Goal: Information Seeking & Learning: Find specific page/section

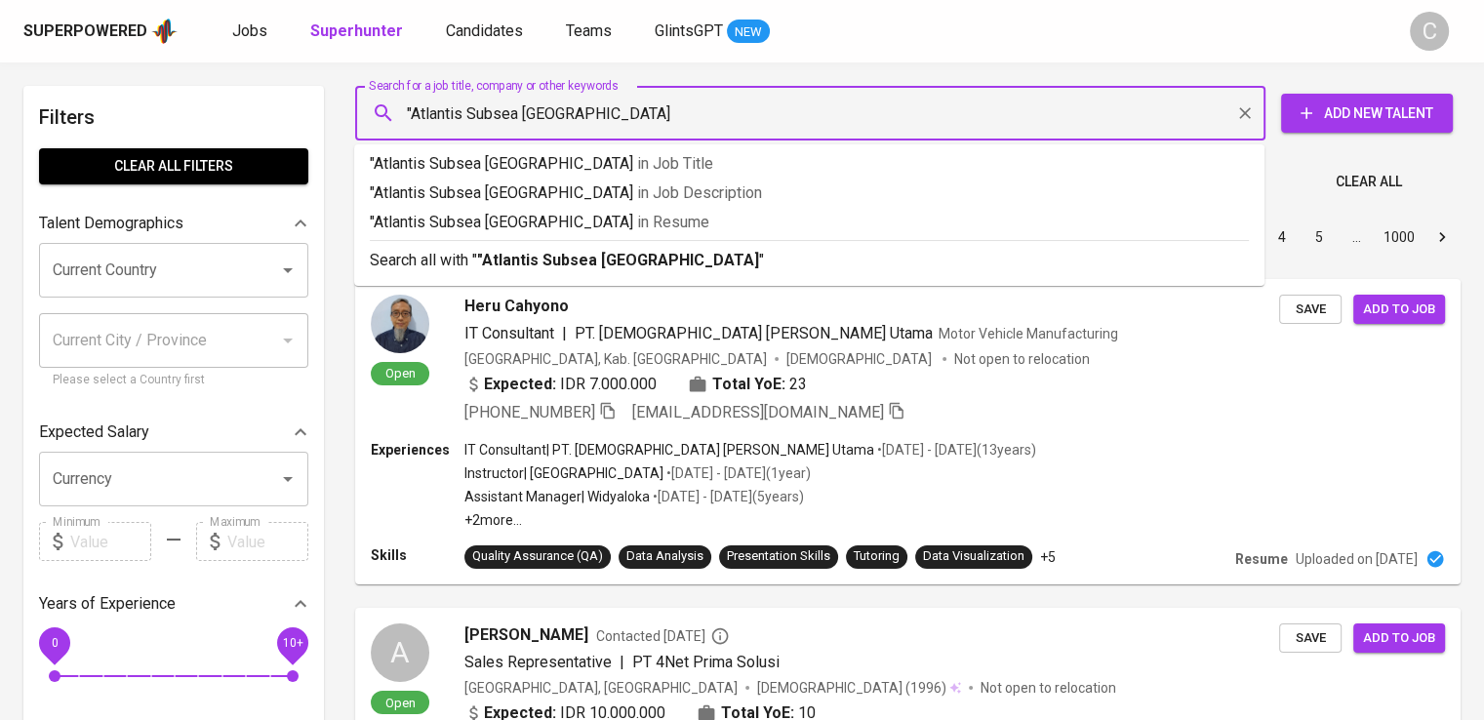
type input ""Atlantis Subsea [GEOGRAPHIC_DATA]""
click at [642, 226] on span "in [GEOGRAPHIC_DATA]" at bounding box center [678, 222] width 72 height 19
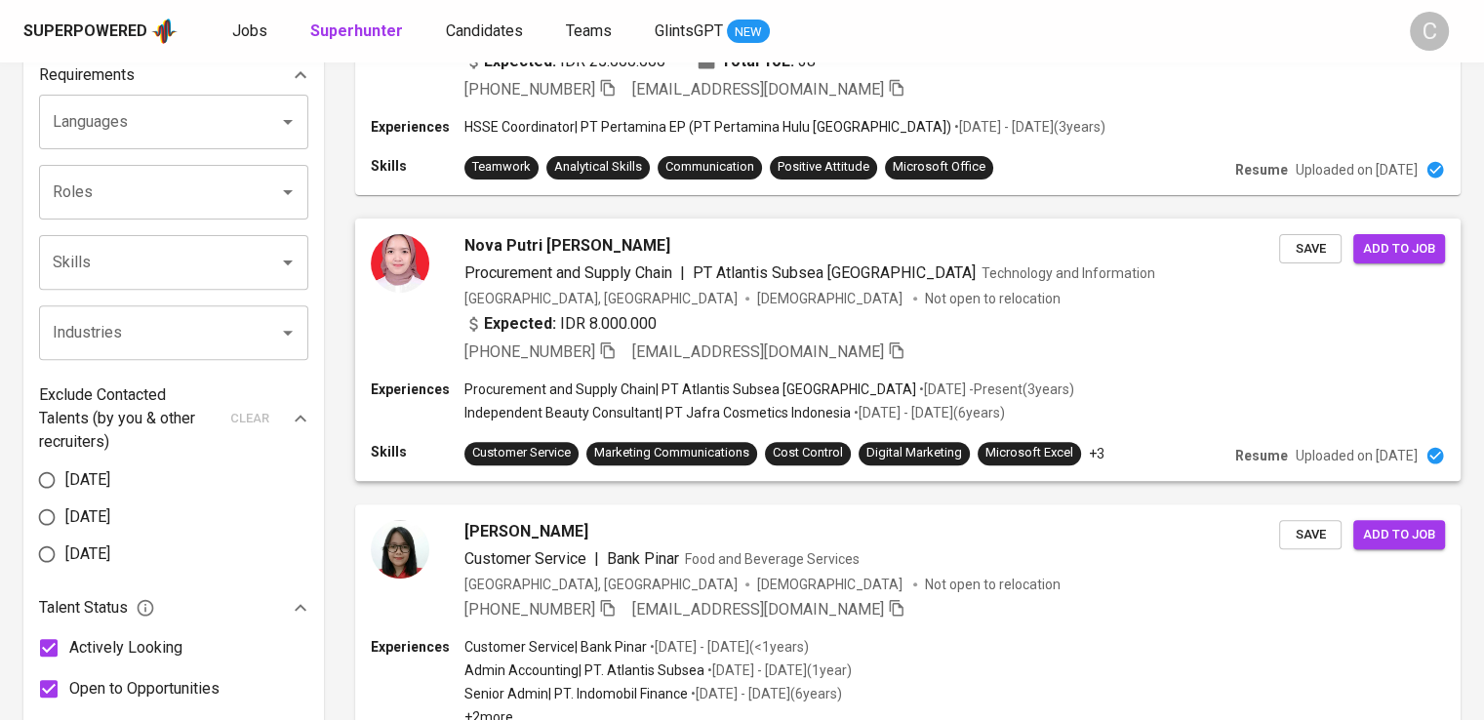
scroll to position [662, 0]
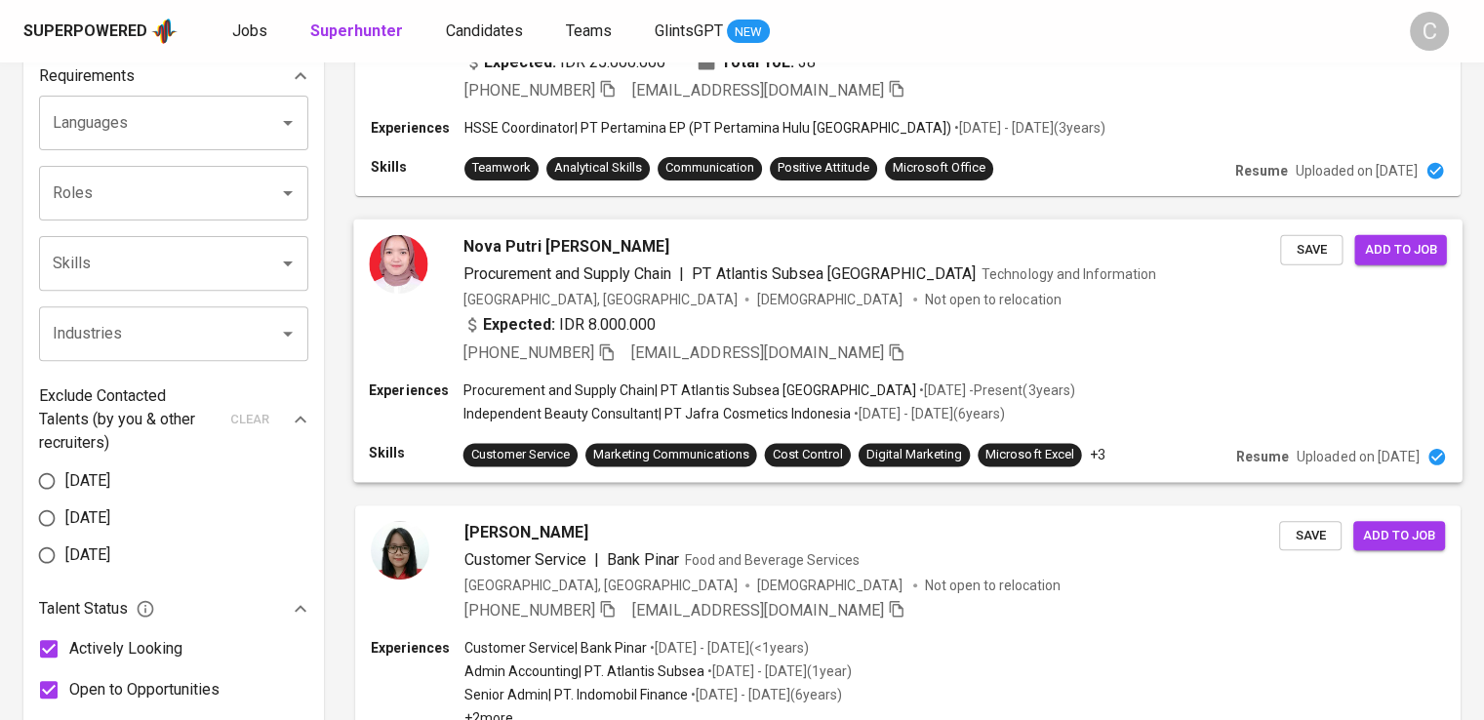
click at [925, 304] on p "Not open to relocation" at bounding box center [993, 299] width 136 height 20
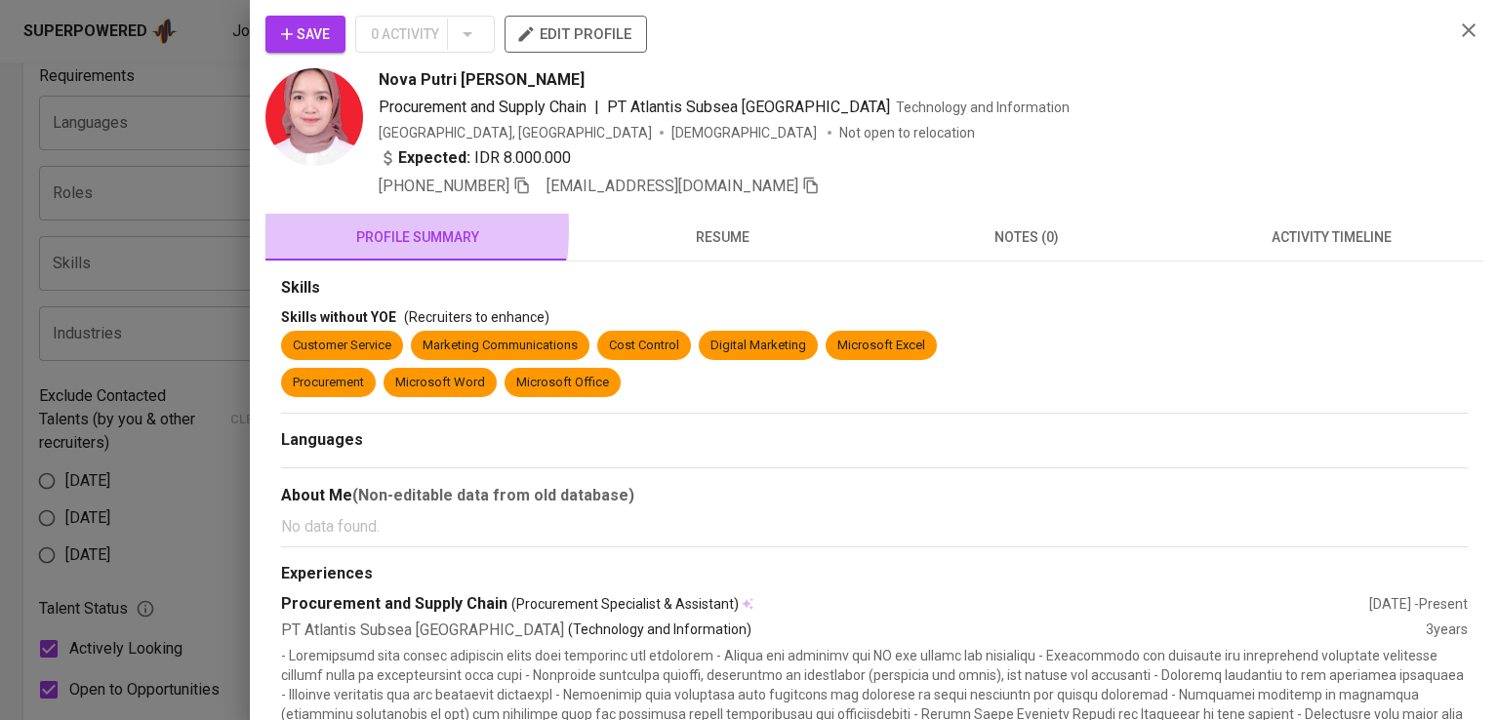
click at [268, 227] on button "profile summary" at bounding box center [417, 237] width 304 height 47
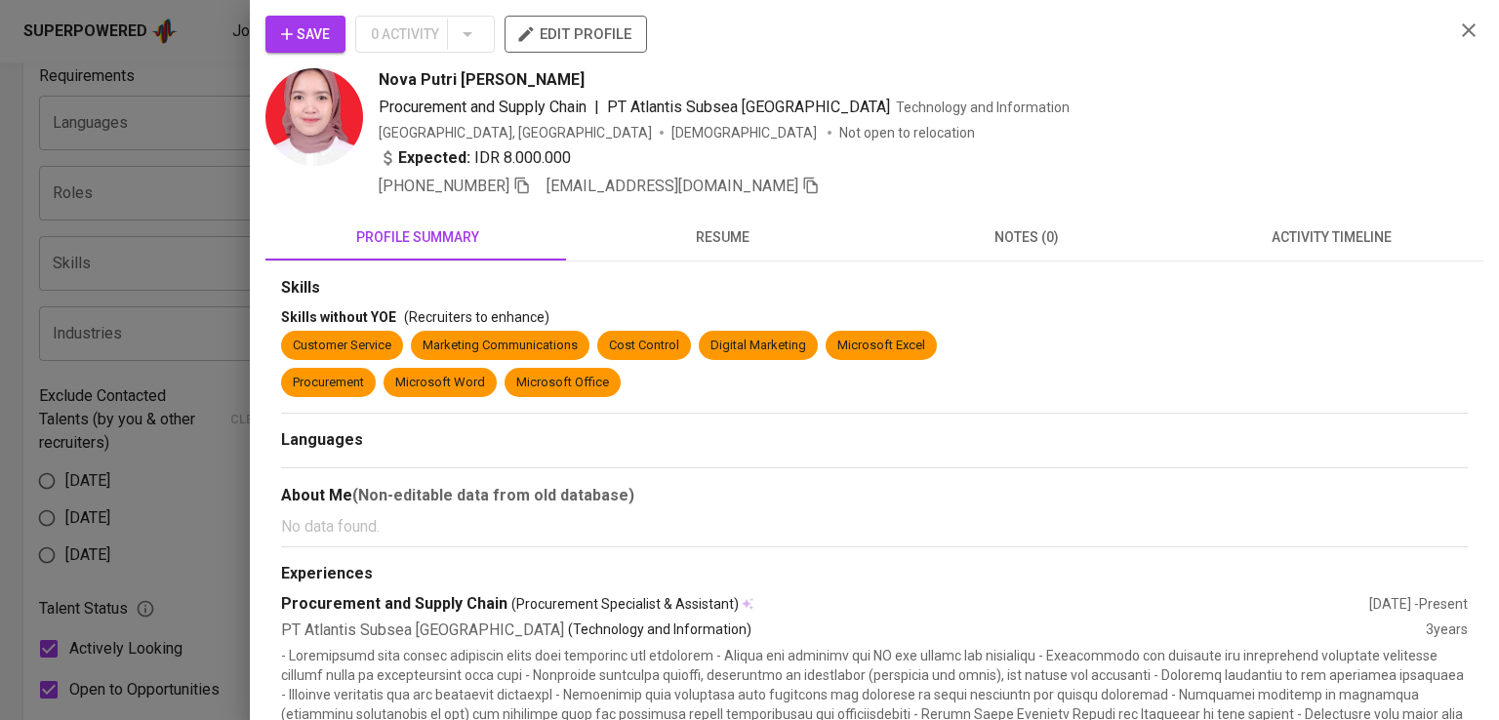
click at [183, 217] on div at bounding box center [749, 360] width 1499 height 720
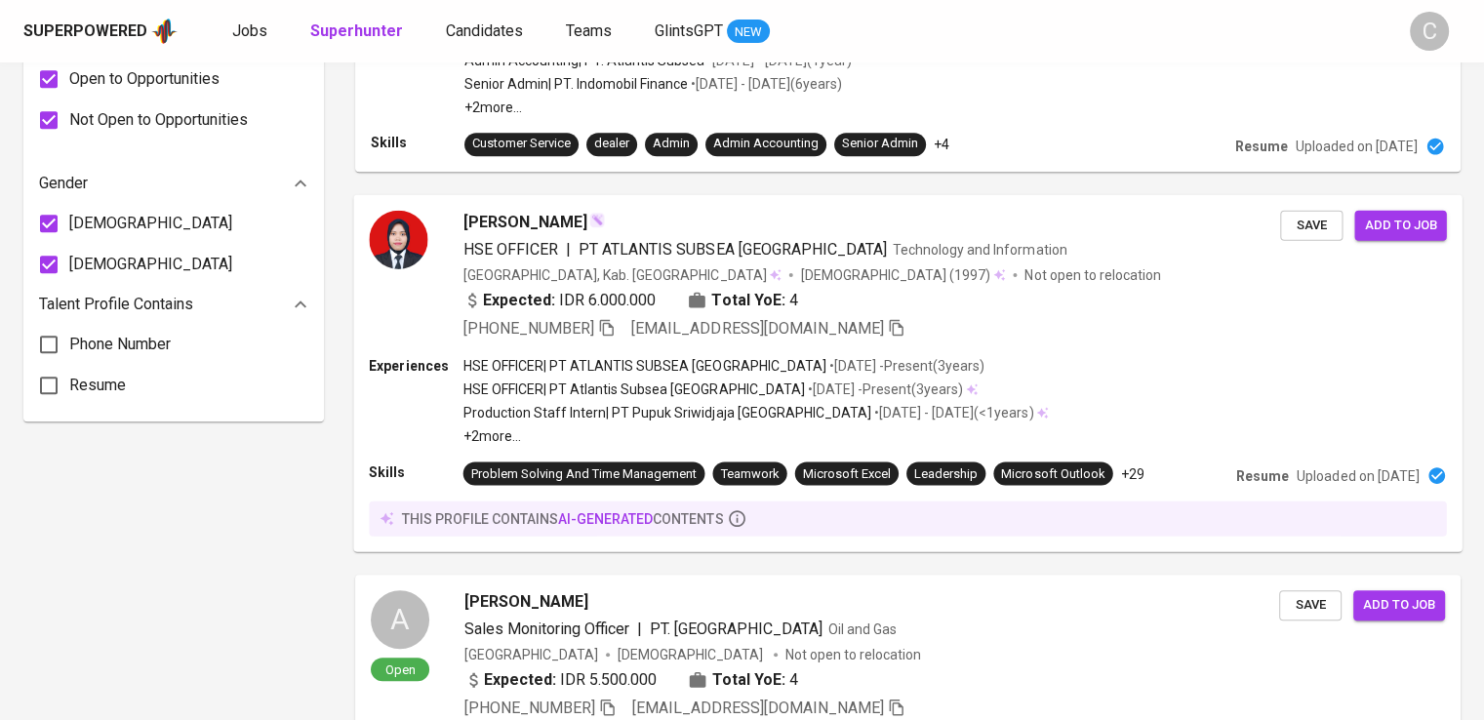
scroll to position [1269, 0]
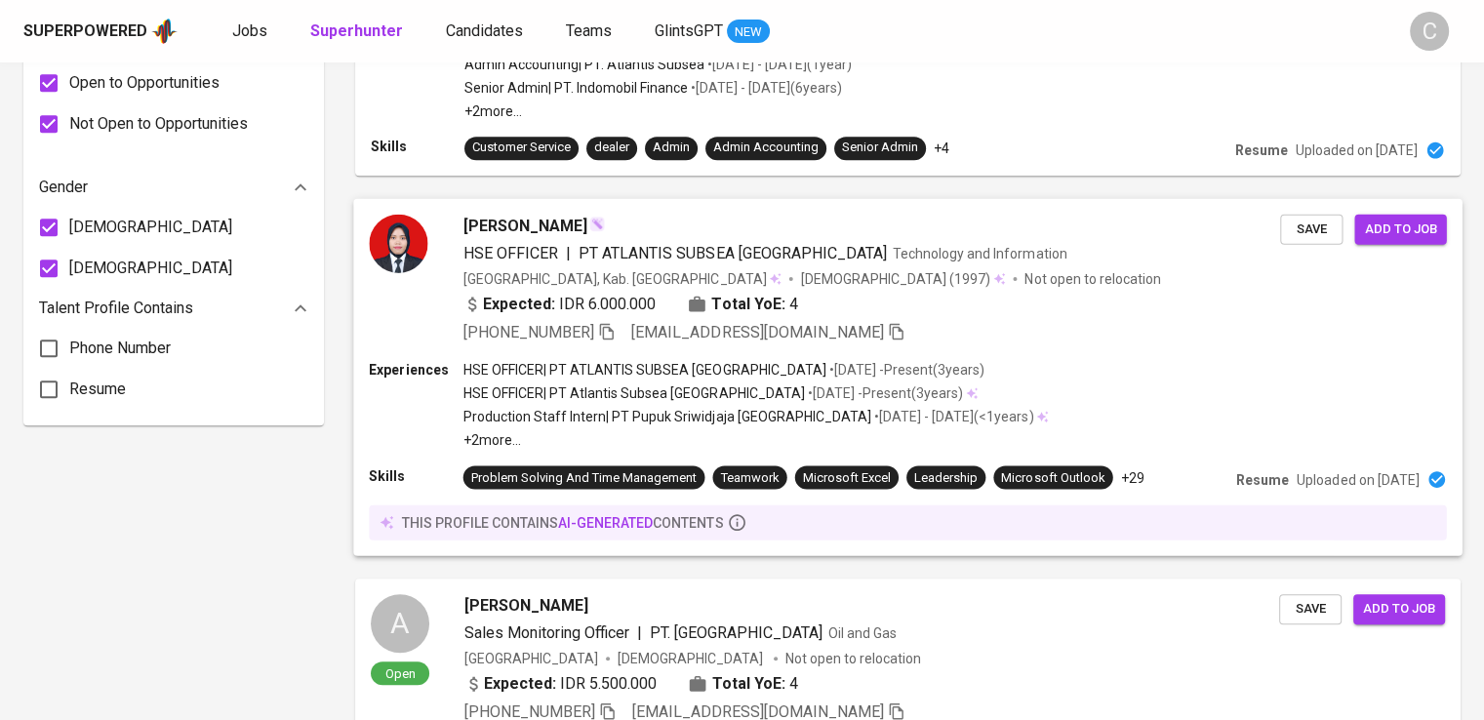
click at [973, 274] on div "[GEOGRAPHIC_DATA], Kab. Bekasi [DEMOGRAPHIC_DATA] (1997) Not open to relocation" at bounding box center [873, 278] width 818 height 20
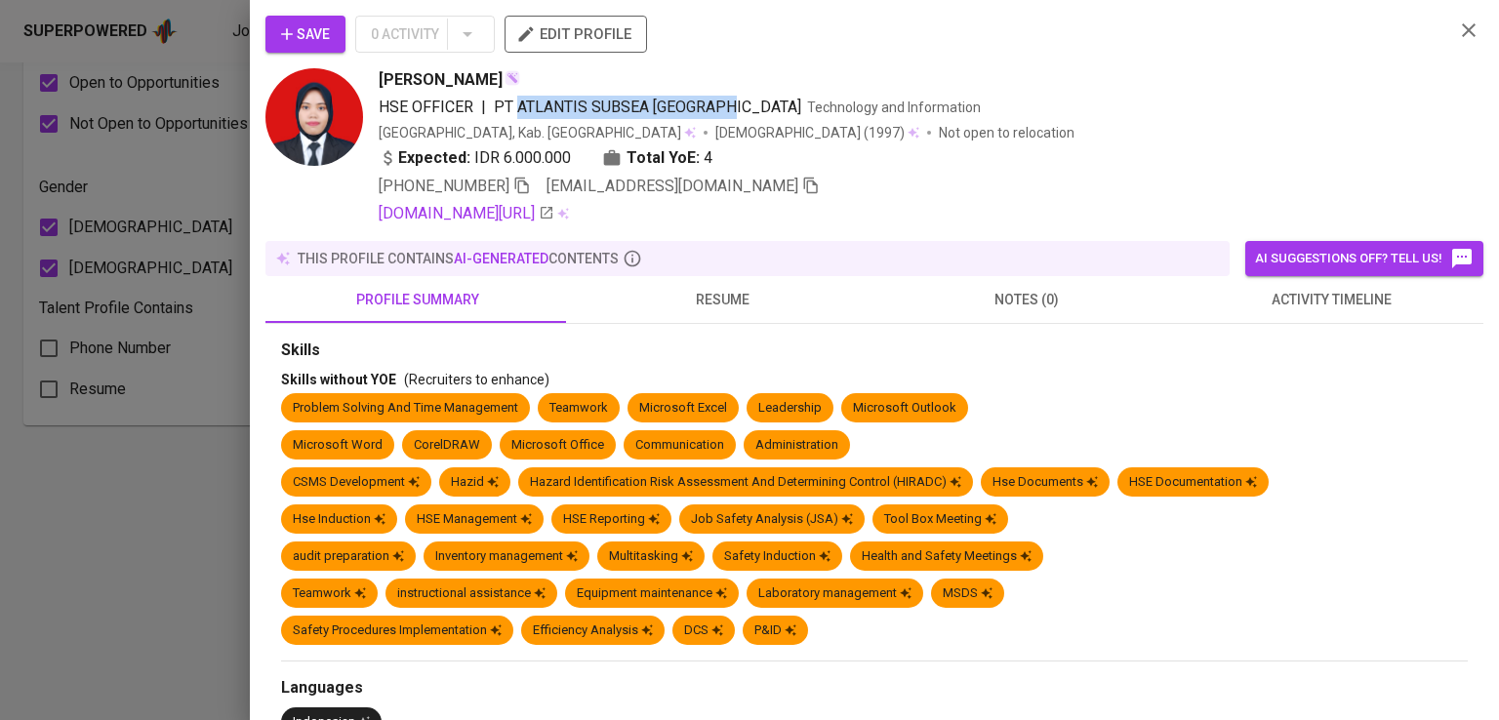
copy span "ATLANTIS SUBSEA [GEOGRAPHIC_DATA]"
drag, startPoint x: 730, startPoint y: 110, endPoint x: 516, endPoint y: 106, distance: 213.7
click at [516, 106] on span "PT ATLANTIS SUBSEA [GEOGRAPHIC_DATA]" at bounding box center [647, 107] width 307 height 19
click at [557, 143] on div "[PERSON_NAME] HSE OFFICER | PT ATLANTIS SUBSEA INDONESIA Technology and Informa…" at bounding box center [909, 146] width 1060 height 157
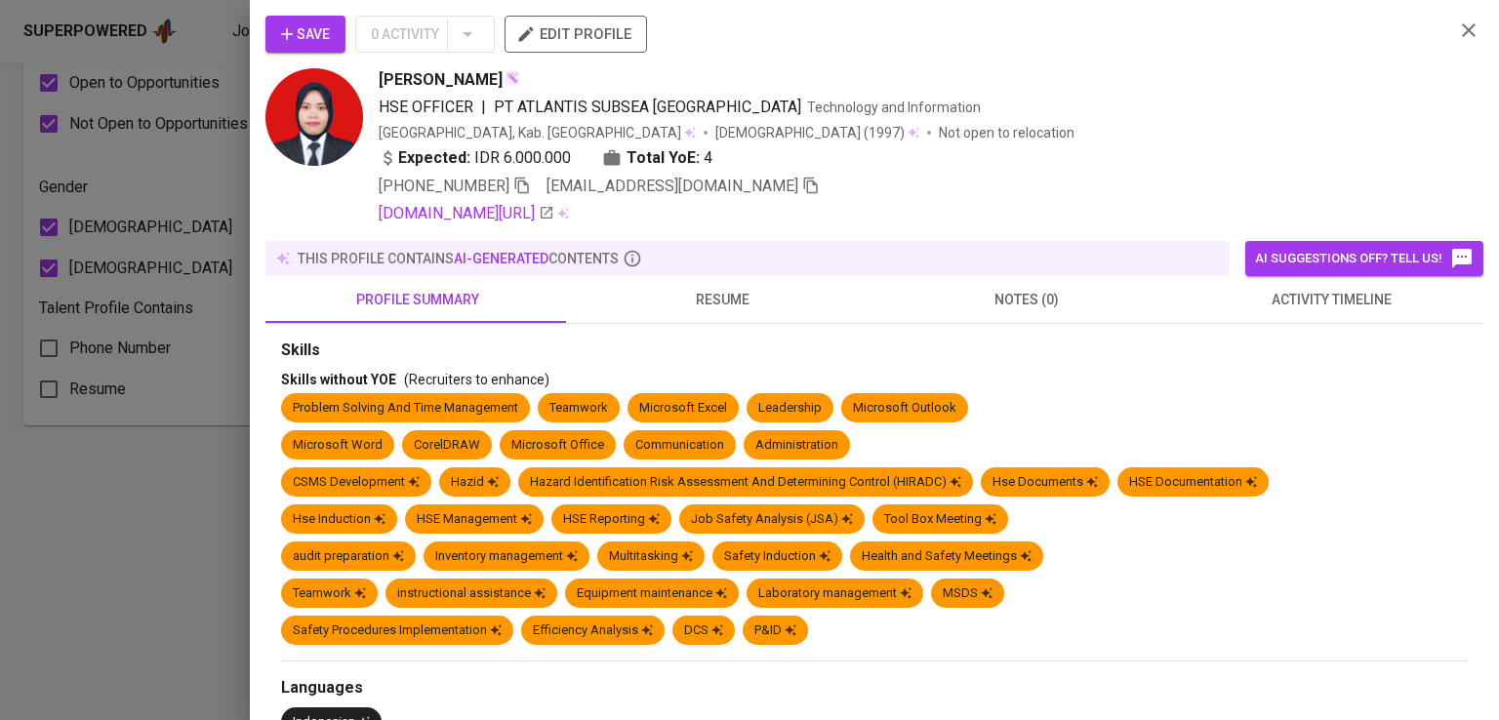
drag, startPoint x: 557, startPoint y: 143, endPoint x: 913, endPoint y: 98, distance: 359.1
click at [913, 98] on div "HSE OFFICER | PT ATLANTIS SUBSEA INDONESIA Technology and Information" at bounding box center [909, 107] width 1060 height 23
click at [530, 188] on icon "button" at bounding box center [522, 186] width 18 height 18
click at [178, 319] on div at bounding box center [749, 360] width 1499 height 720
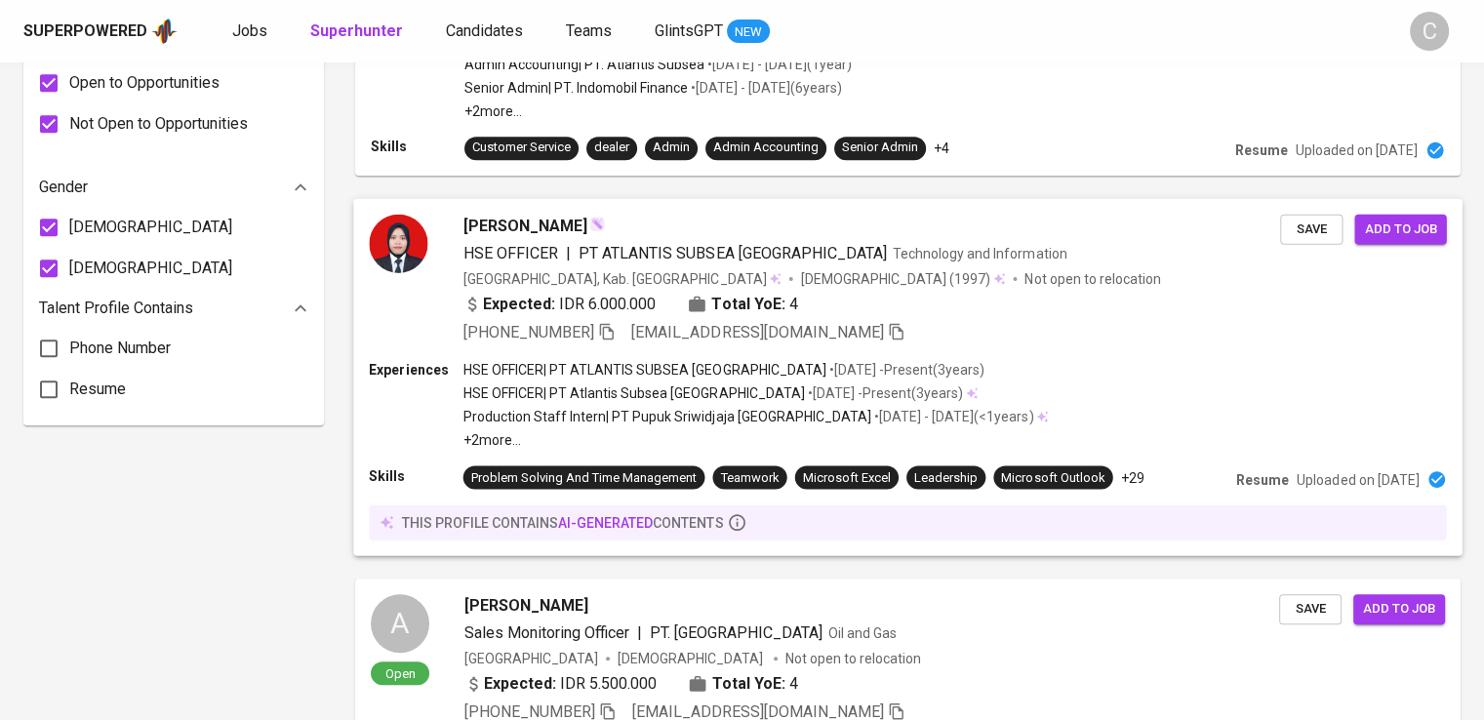
scroll to position [0, 0]
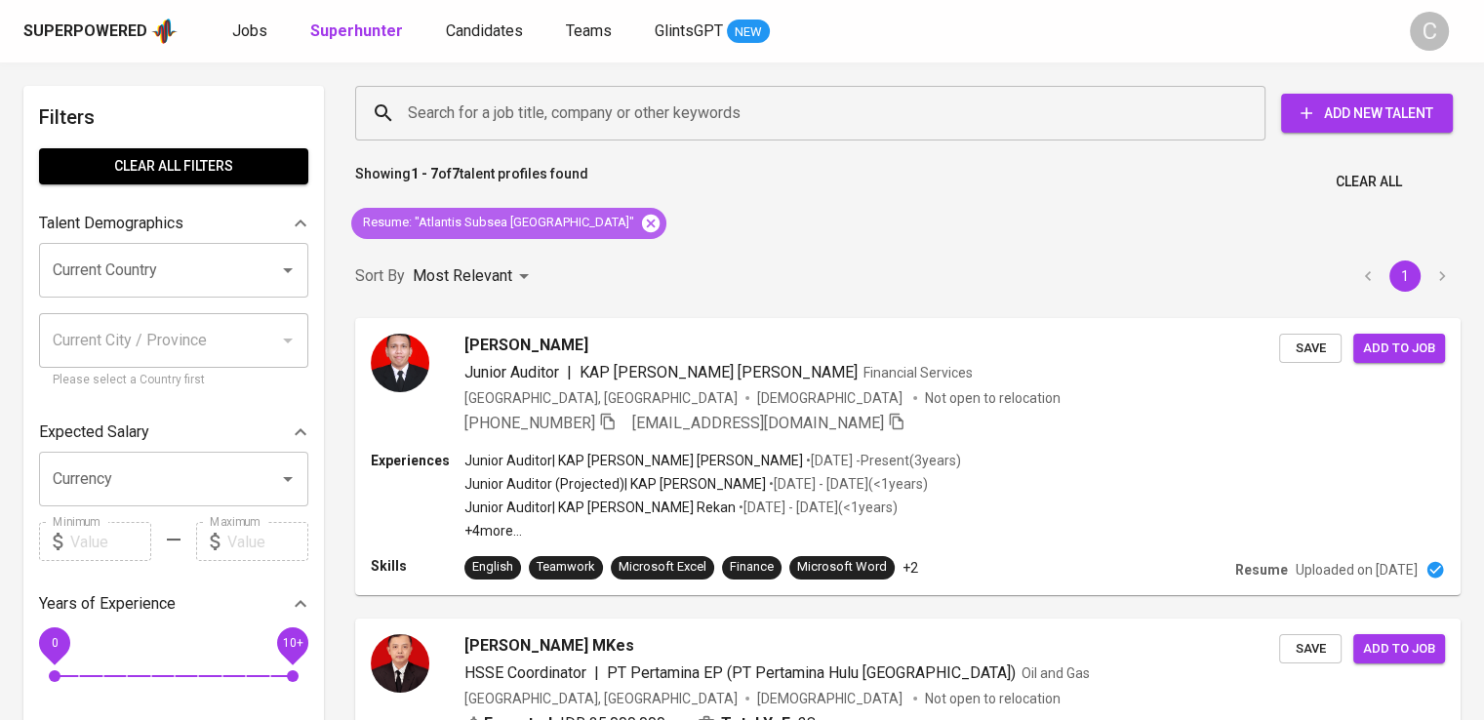
click at [642, 231] on icon at bounding box center [651, 223] width 18 height 18
click at [683, 121] on input "Search for a job title, company or other keywords" at bounding box center [815, 113] width 825 height 37
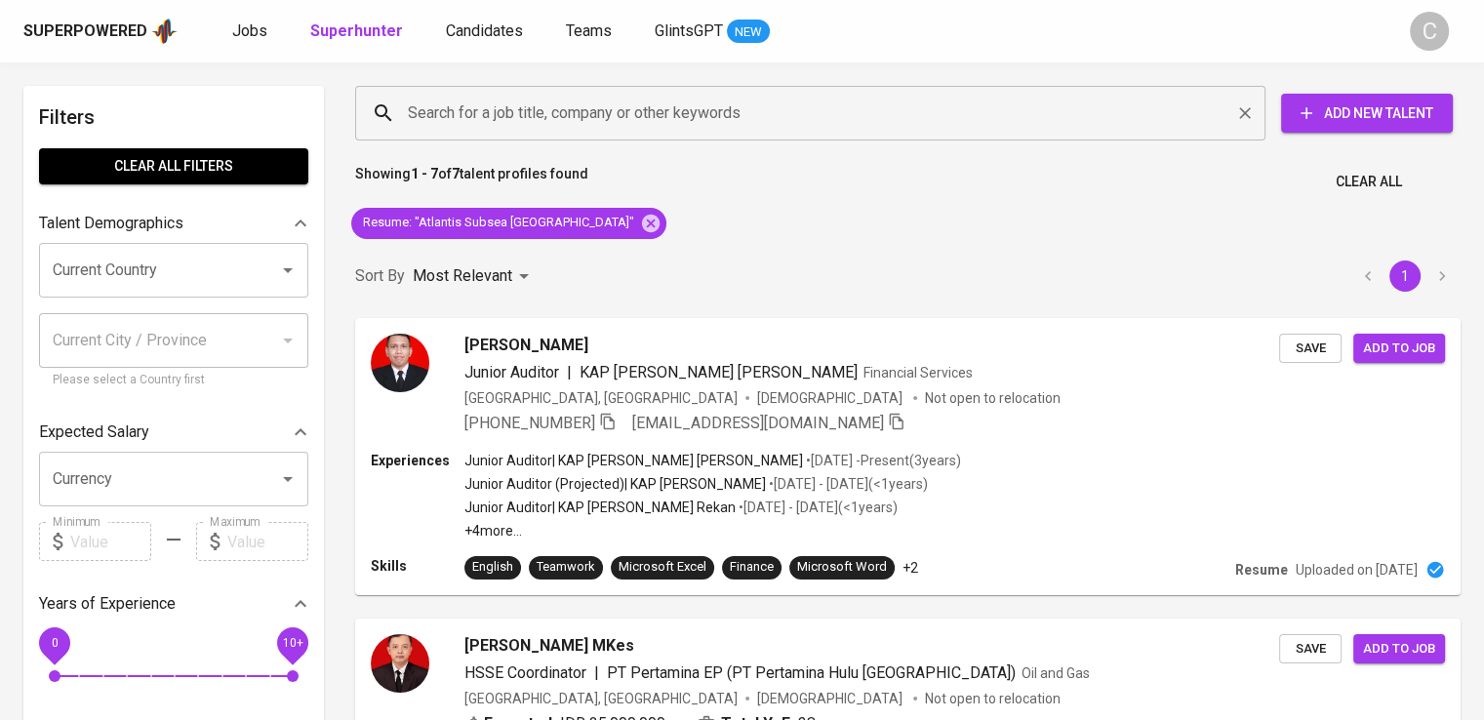
click at [683, 121] on input "Search for a job title, company or other keywords" at bounding box center [815, 113] width 825 height 37
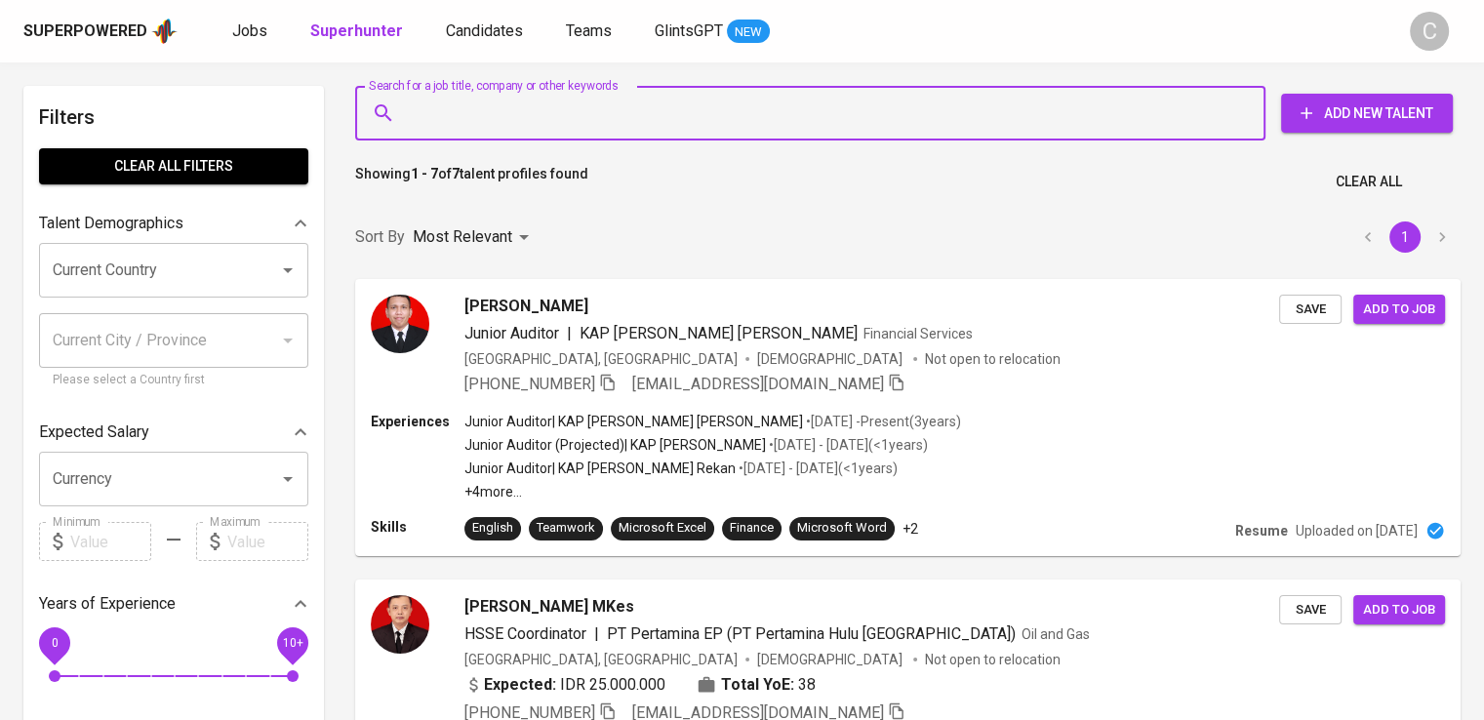
click at [683, 121] on input "Search for a job title, company or other keywords" at bounding box center [815, 113] width 825 height 37
paste input "Catur Sentosa Berhasil"
type input ""Catur Sentosa Berhasil""
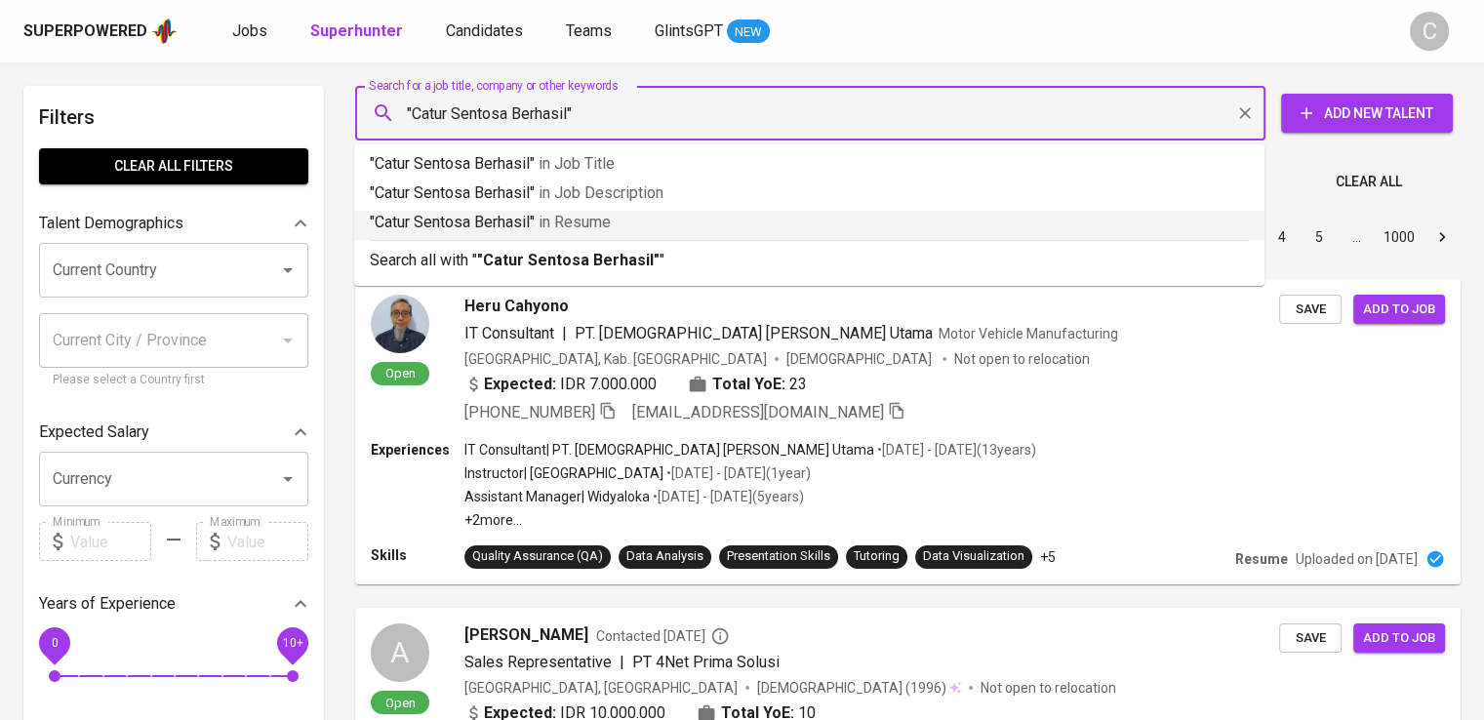
click at [742, 230] on p ""Catur Sentosa Berhasil" in Resume" at bounding box center [809, 222] width 879 height 23
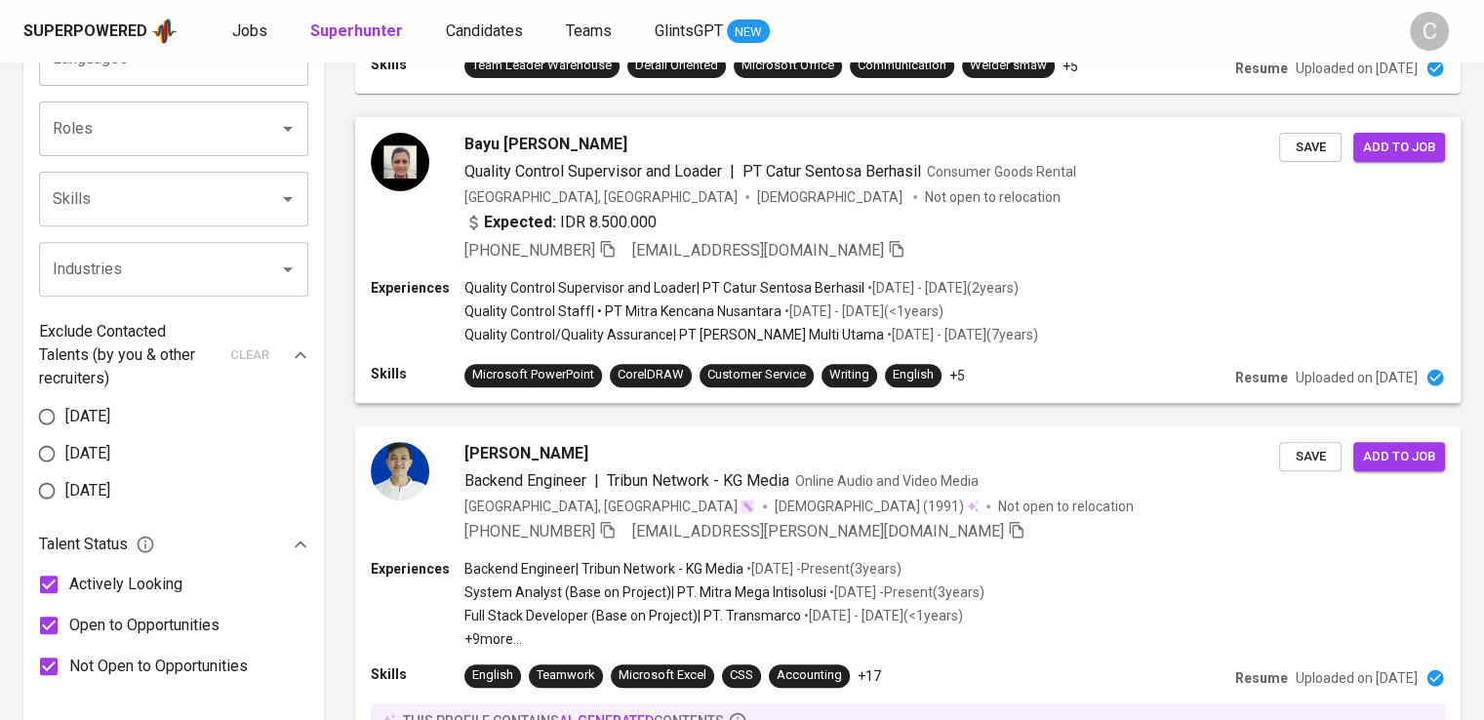
scroll to position [851, 0]
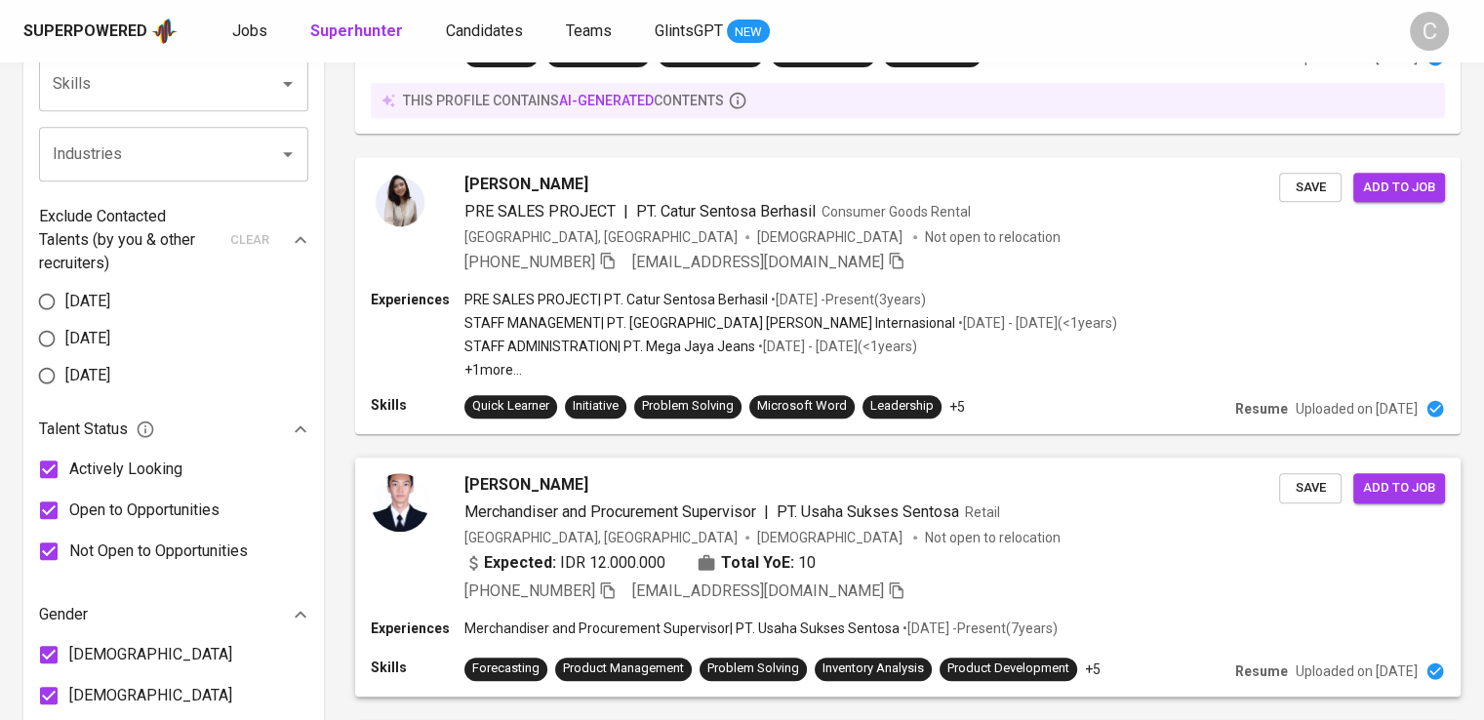
scroll to position [839, 0]
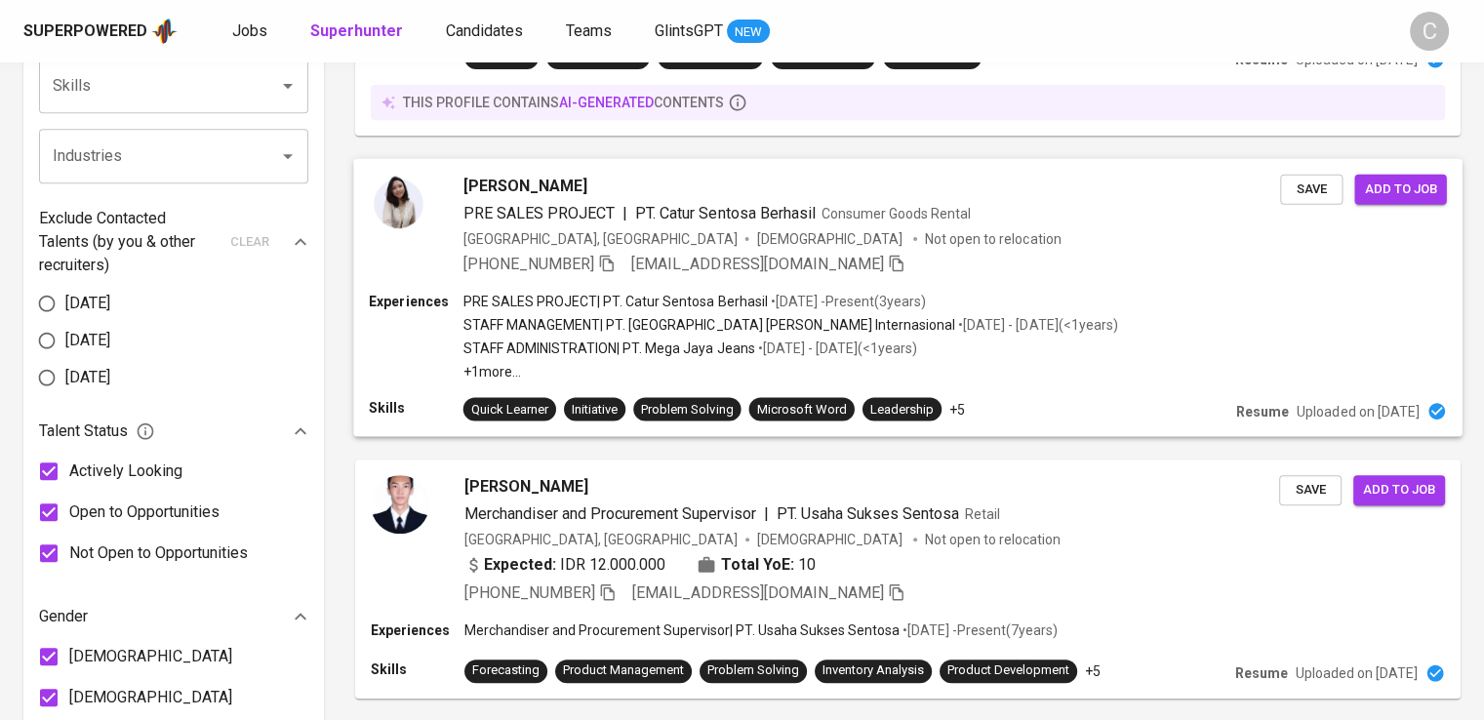
click at [530, 235] on div "[GEOGRAPHIC_DATA], [GEOGRAPHIC_DATA]" at bounding box center [601, 238] width 274 height 20
click at [830, 206] on span "Consumer Goods Rental" at bounding box center [896, 213] width 149 height 16
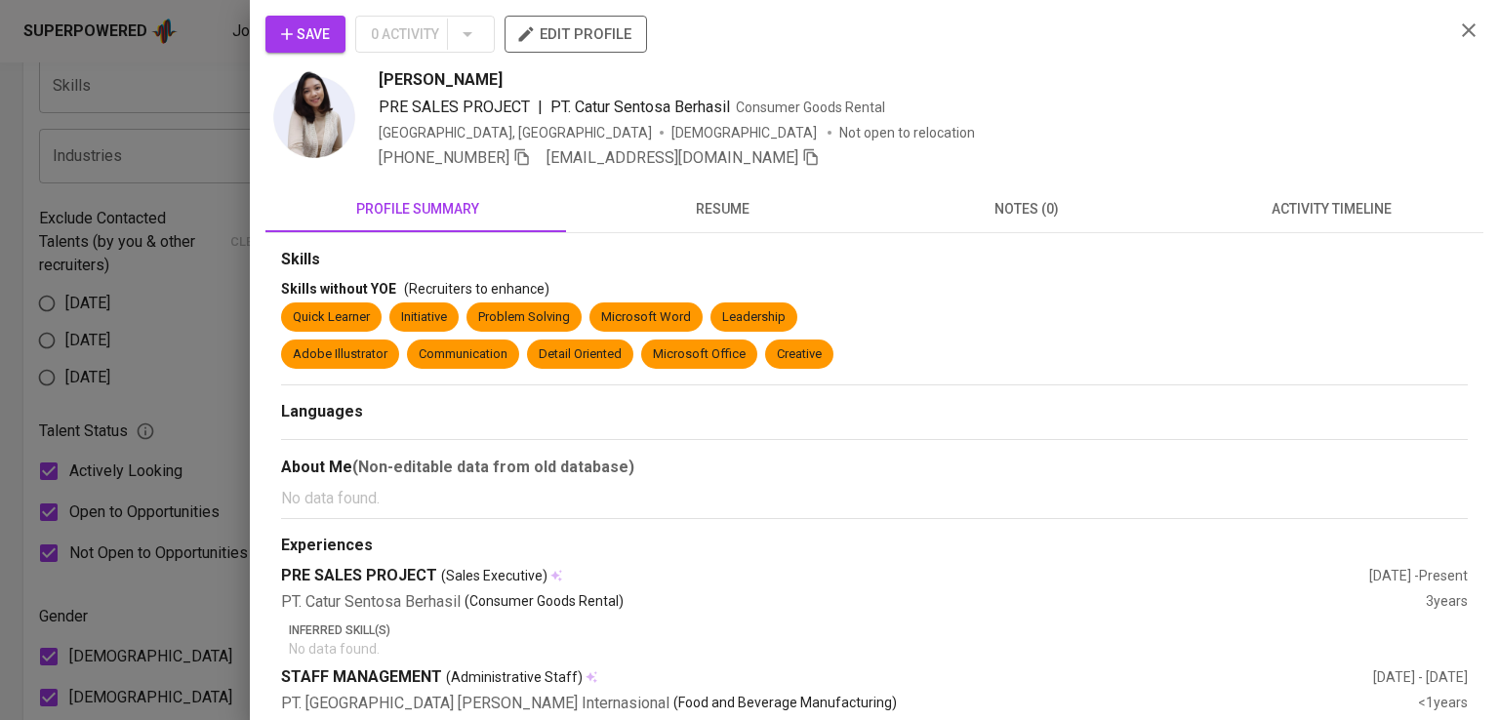
click at [525, 156] on icon "button" at bounding box center [522, 157] width 18 height 18
click at [1217, 17] on div "Save 0 Activity edit profile" at bounding box center [851, 42] width 1173 height 53
click at [207, 146] on div at bounding box center [749, 360] width 1499 height 720
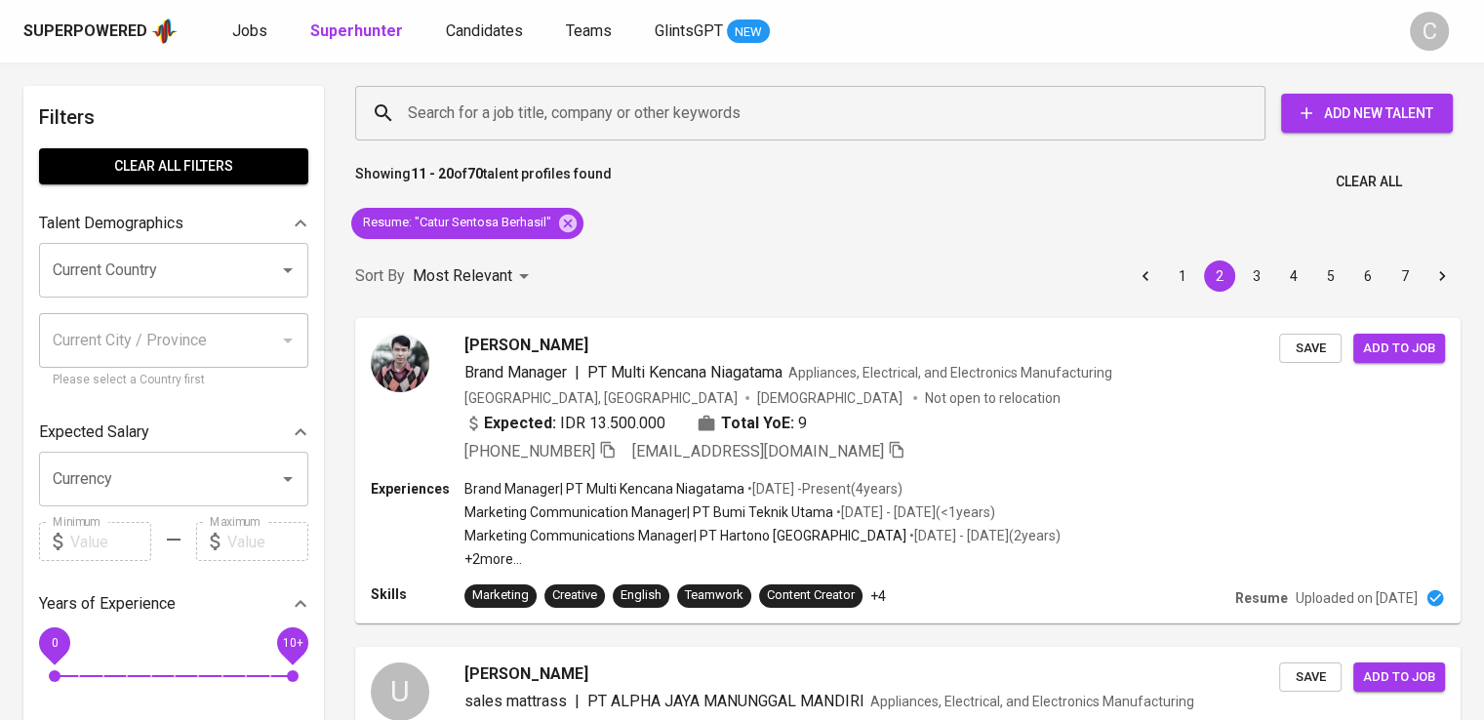
scroll to position [0, 0]
click at [574, 228] on icon at bounding box center [567, 223] width 21 height 21
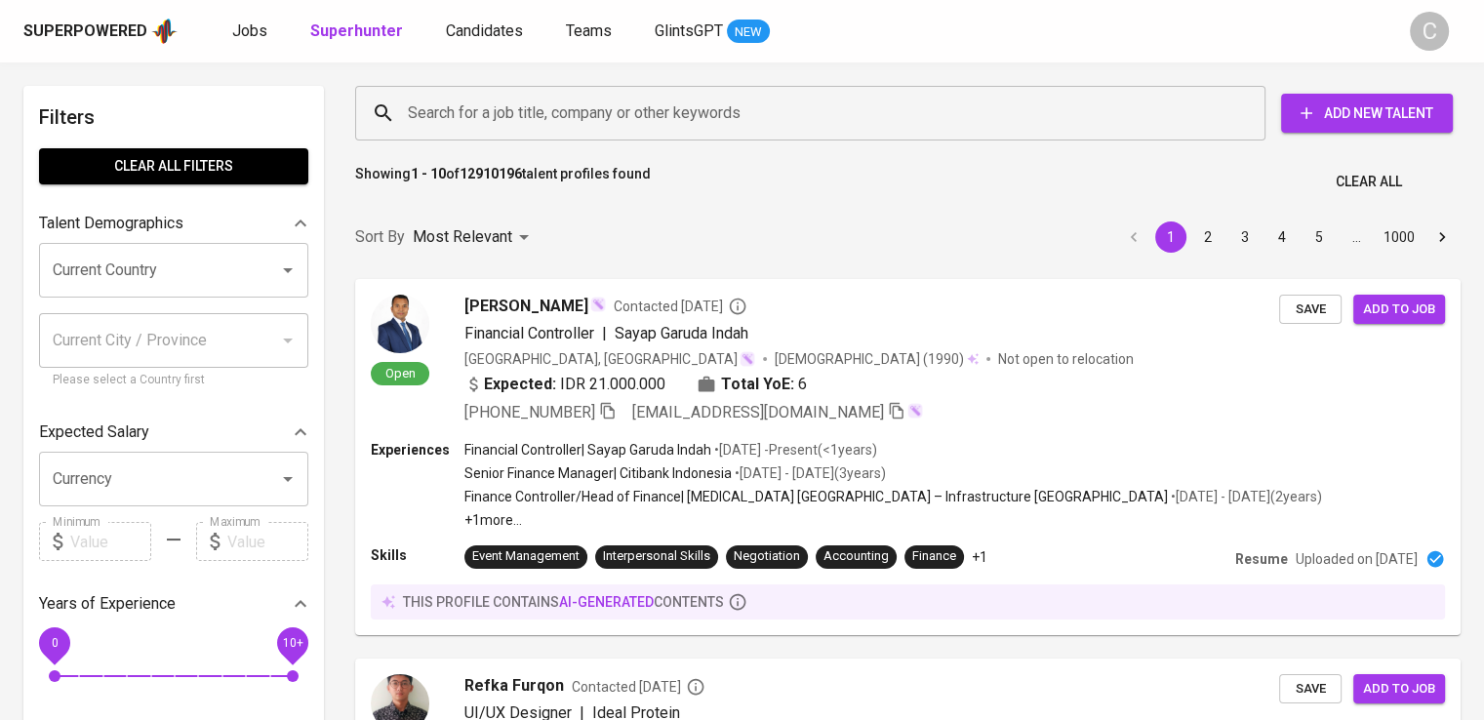
click at [640, 100] on input "Search for a job title, company or other keywords" at bounding box center [815, 113] width 825 height 37
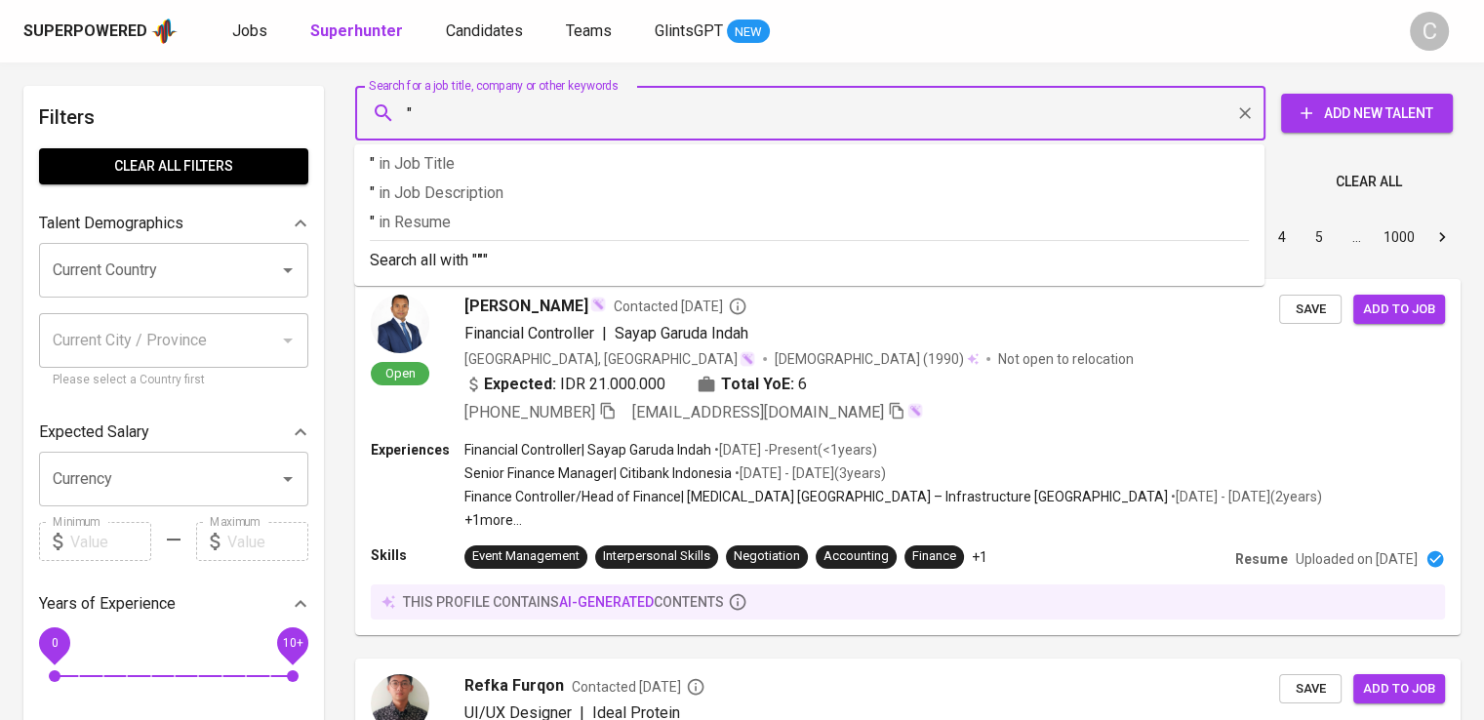
paste input "Royal Coconut"
type input ""Royal Coconut""
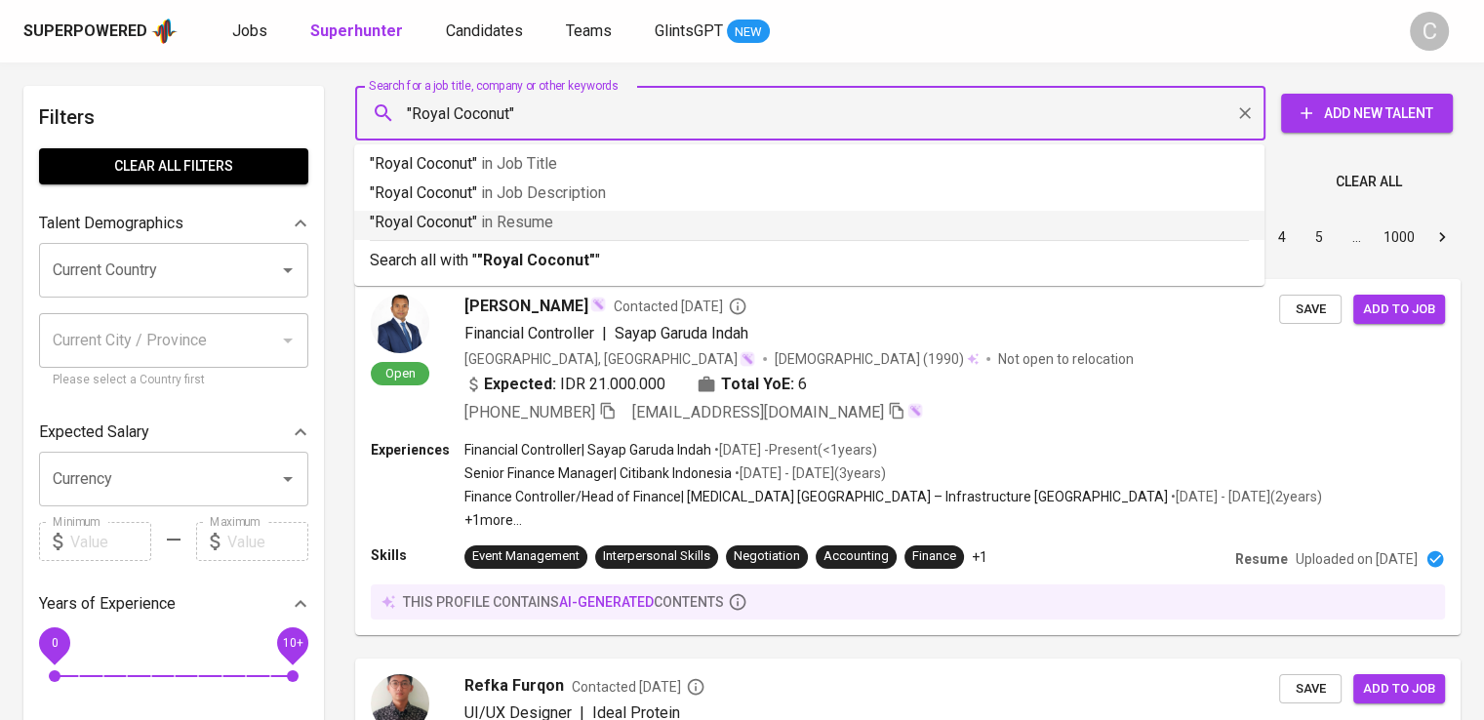
click at [701, 234] on li ""Royal Coconut" in Resume" at bounding box center [809, 225] width 910 height 29
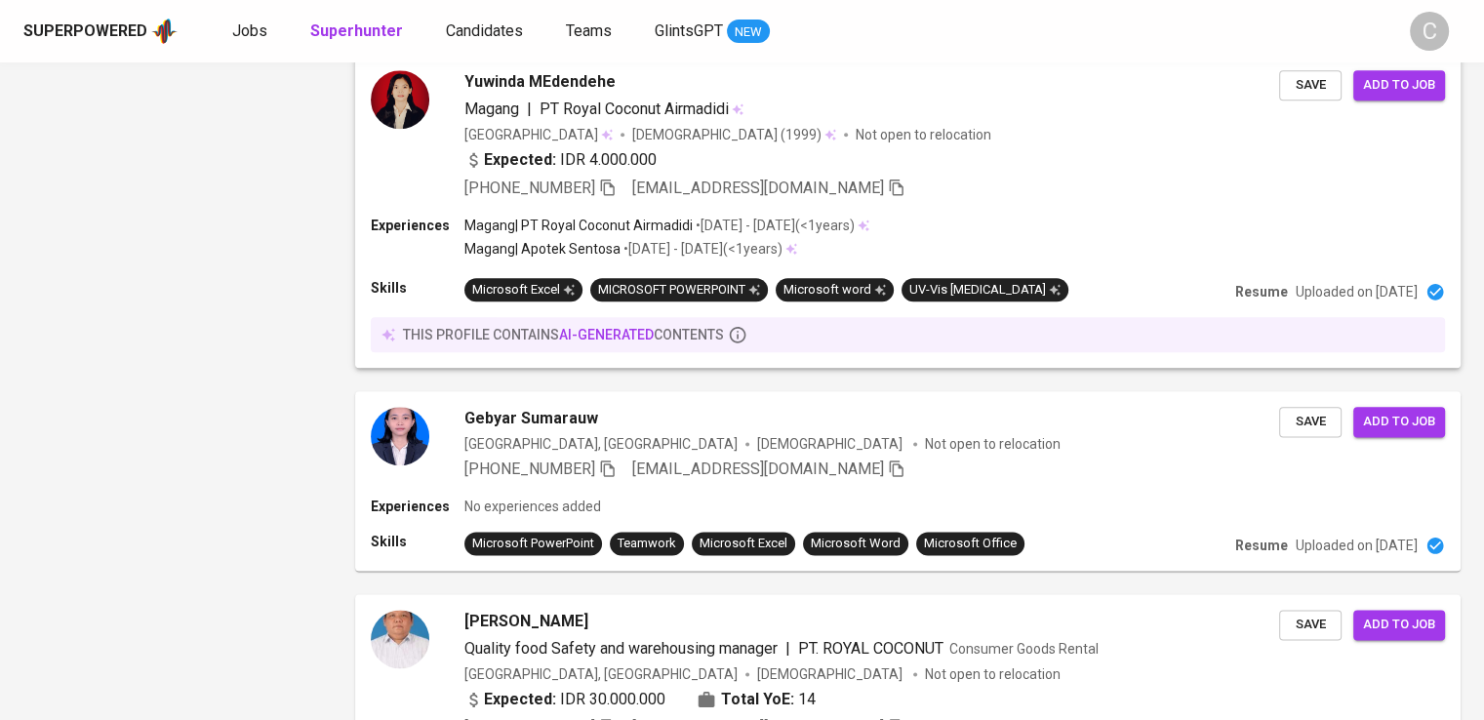
scroll to position [2609, 0]
